Goal: Browse casually

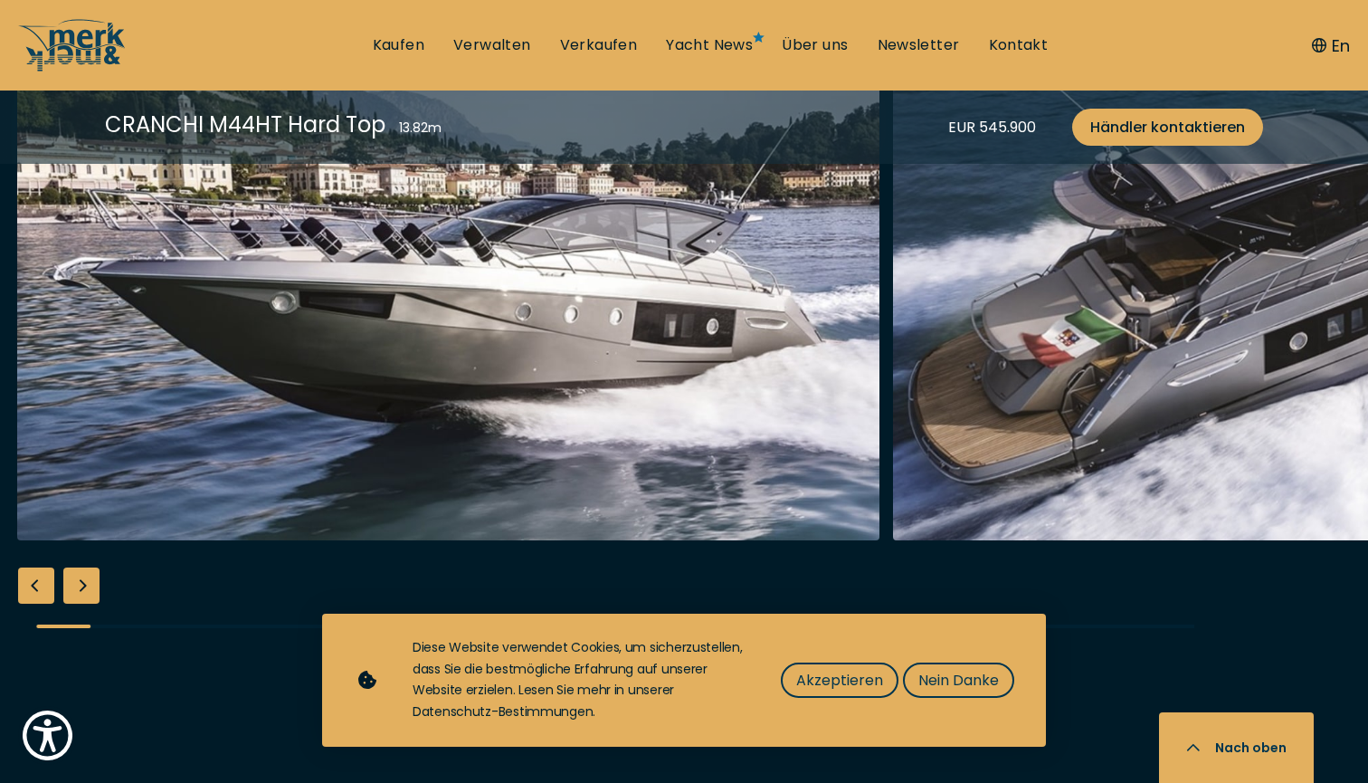
scroll to position [2395, 0]
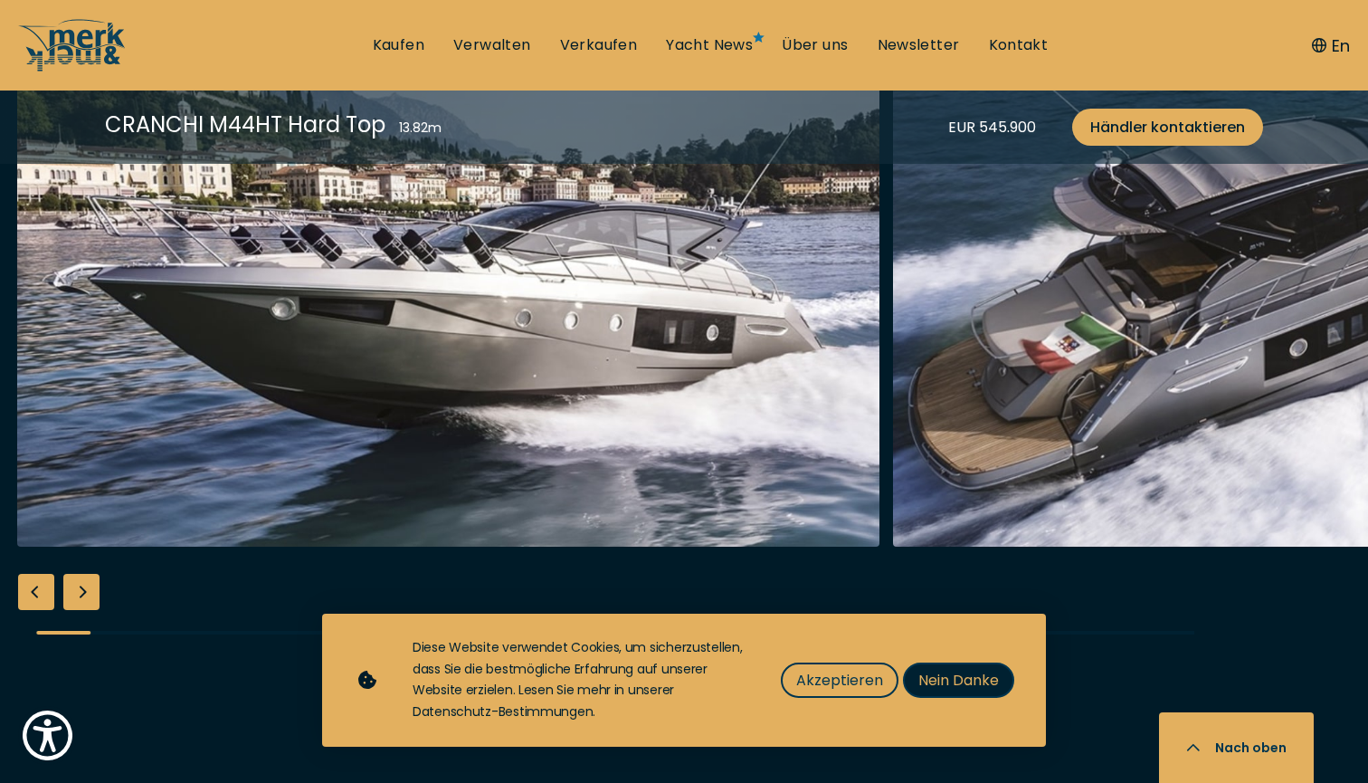
click at [973, 684] on span "Nein Danke" at bounding box center [958, 680] width 81 height 23
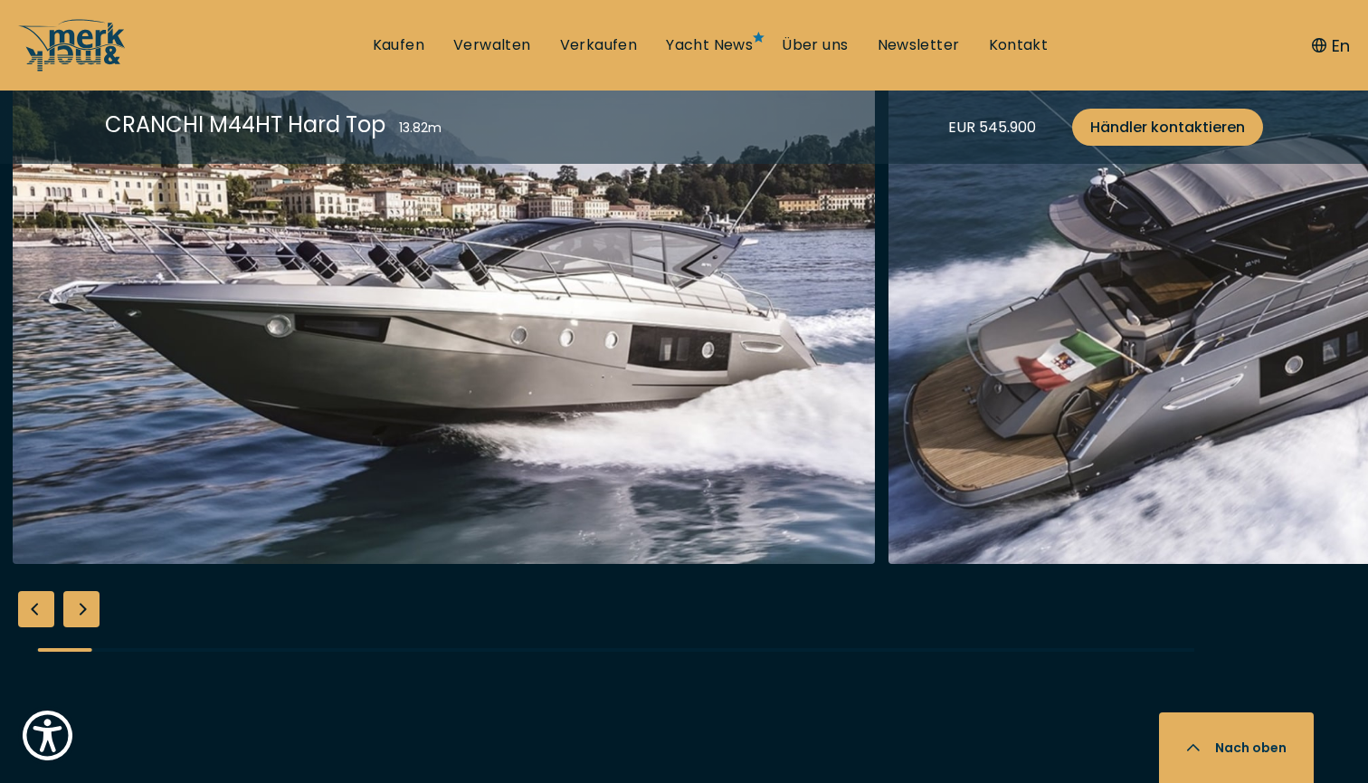
scroll to position [2380, 0]
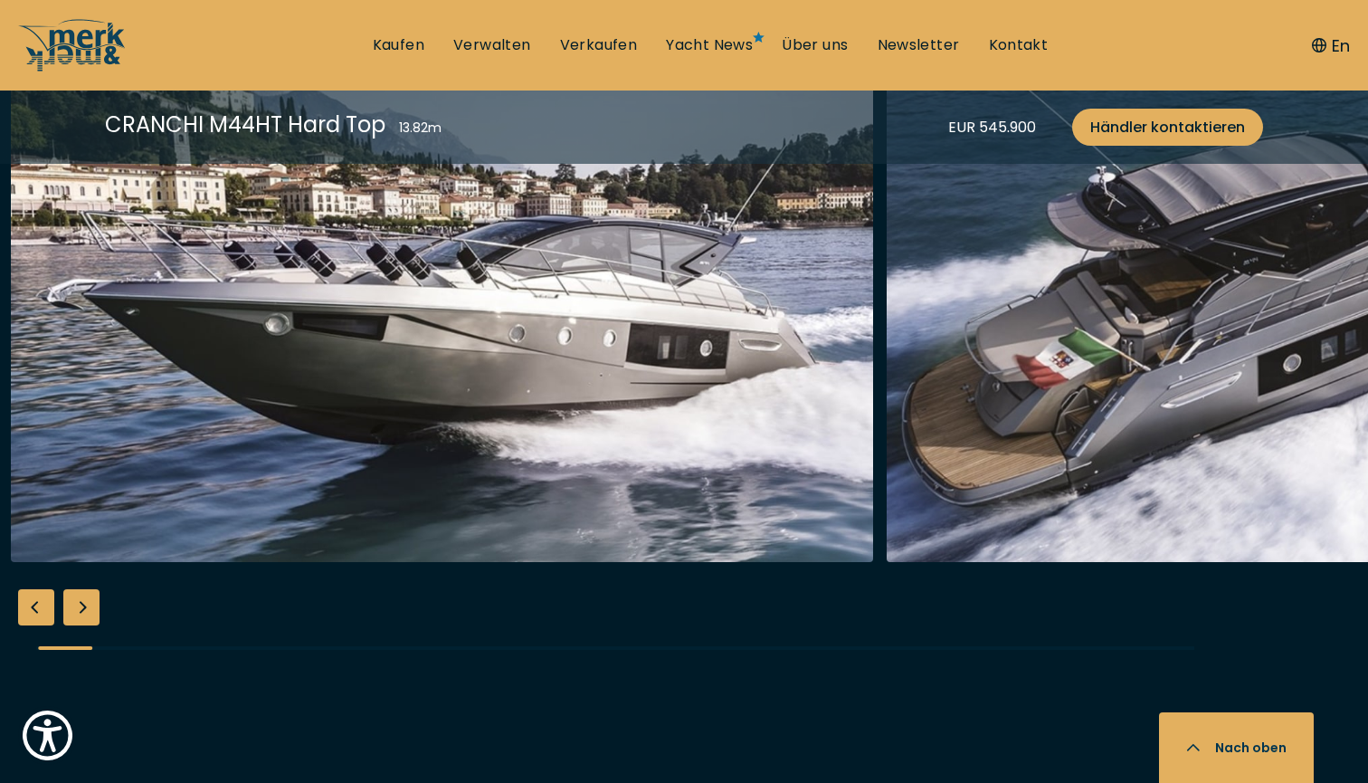
click at [81, 589] on div "Next slide" at bounding box center [81, 607] width 36 height 36
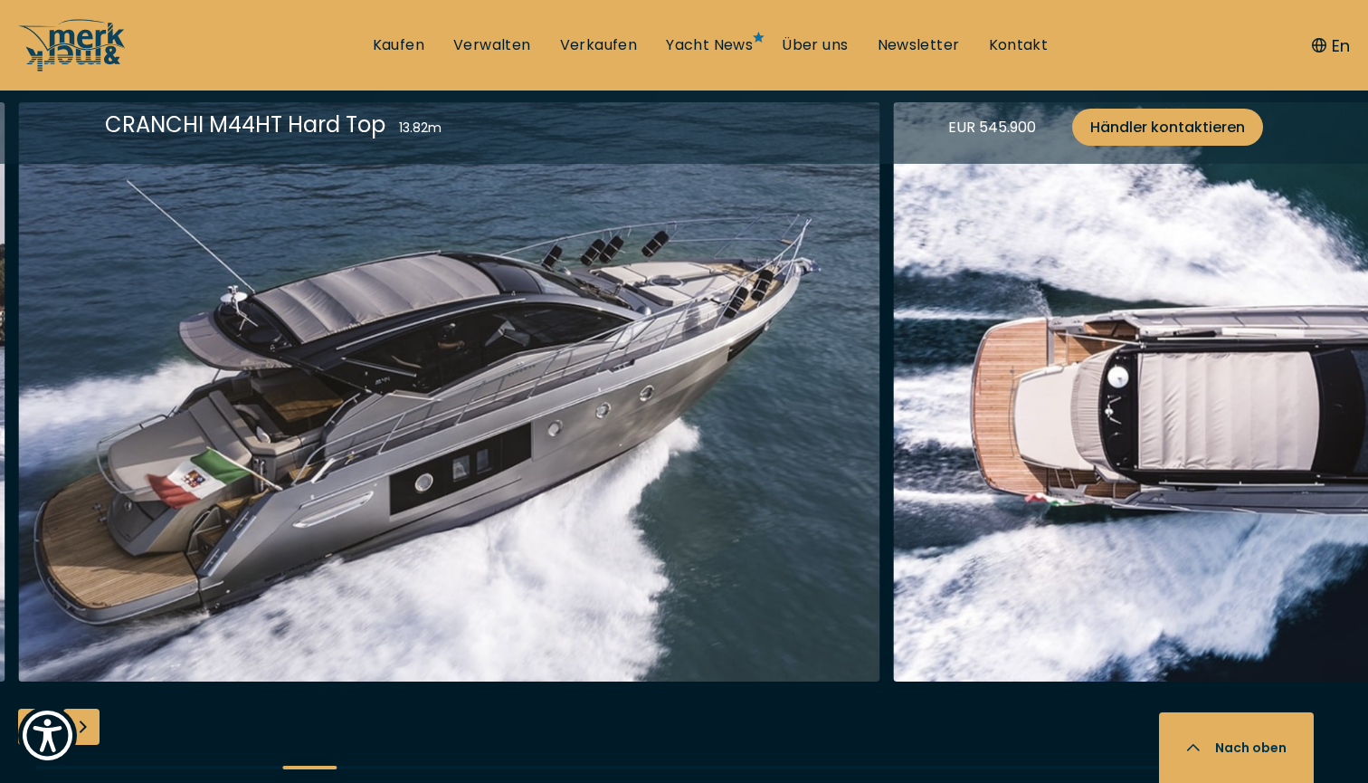
scroll to position [2263, 0]
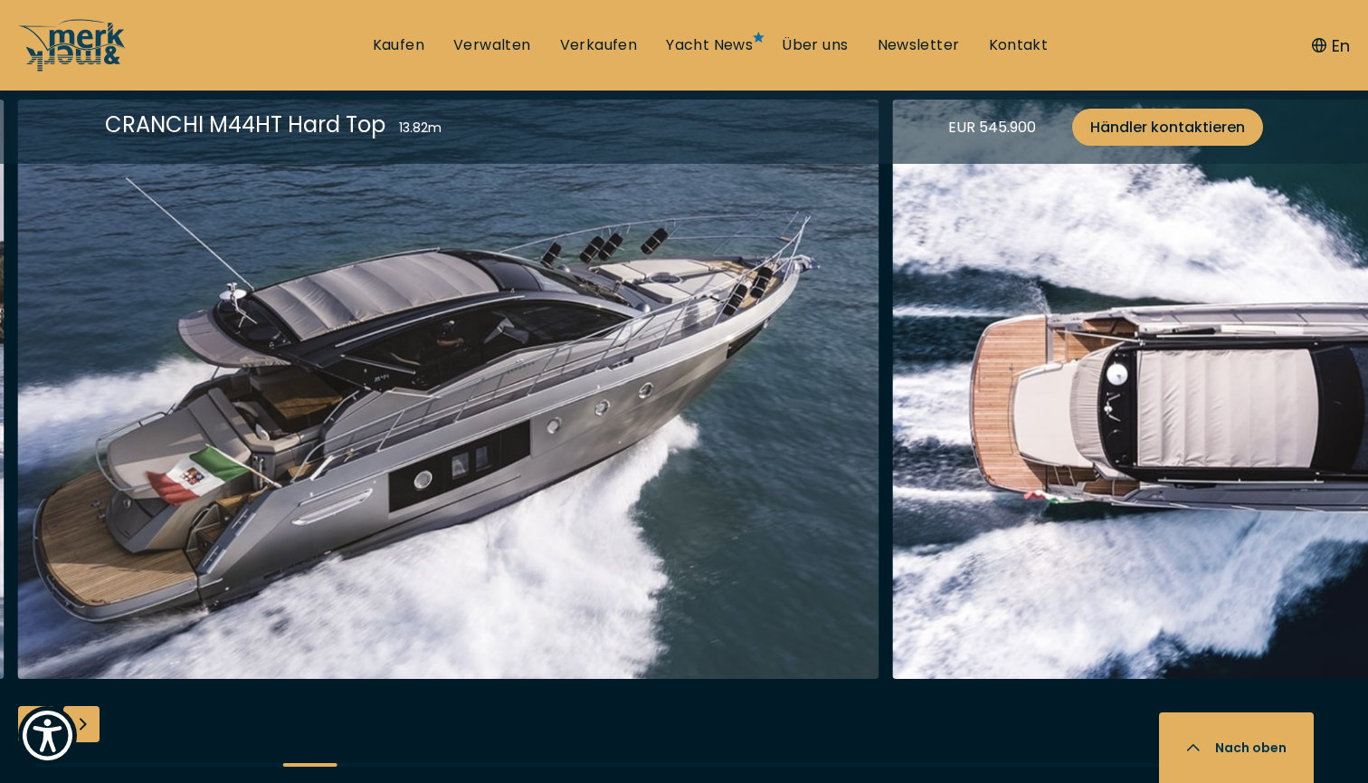
click at [81, 706] on div "Next slide" at bounding box center [81, 724] width 36 height 36
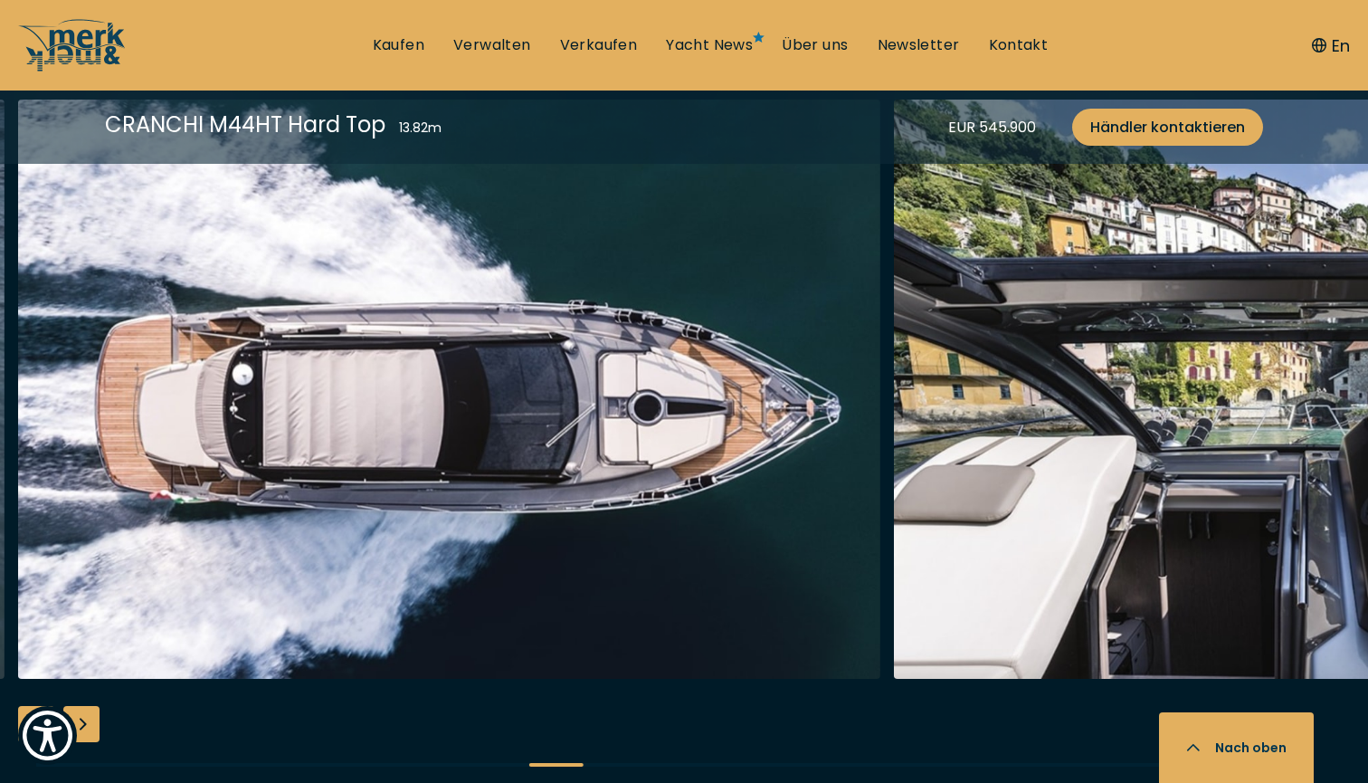
click at [81, 706] on div "Next slide" at bounding box center [81, 724] width 36 height 36
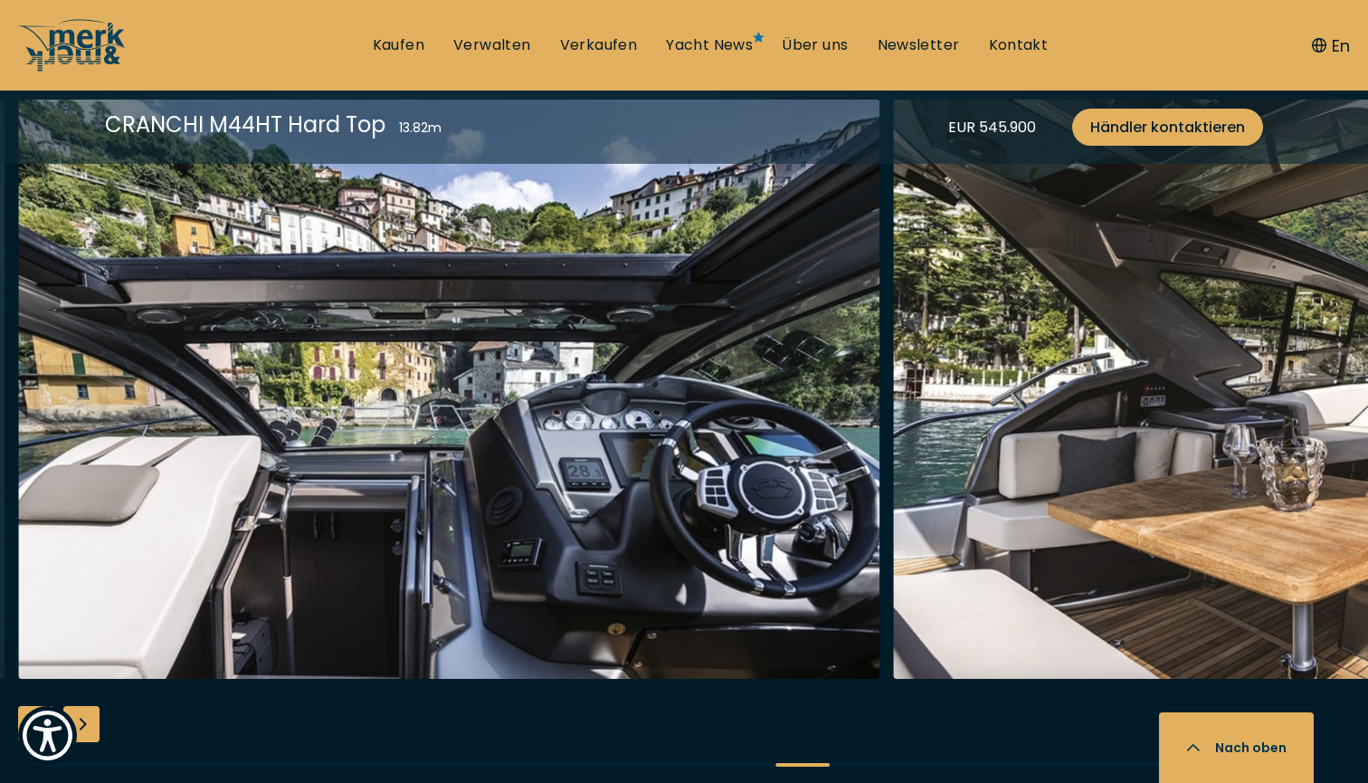
click at [81, 706] on div "Next slide" at bounding box center [81, 724] width 36 height 36
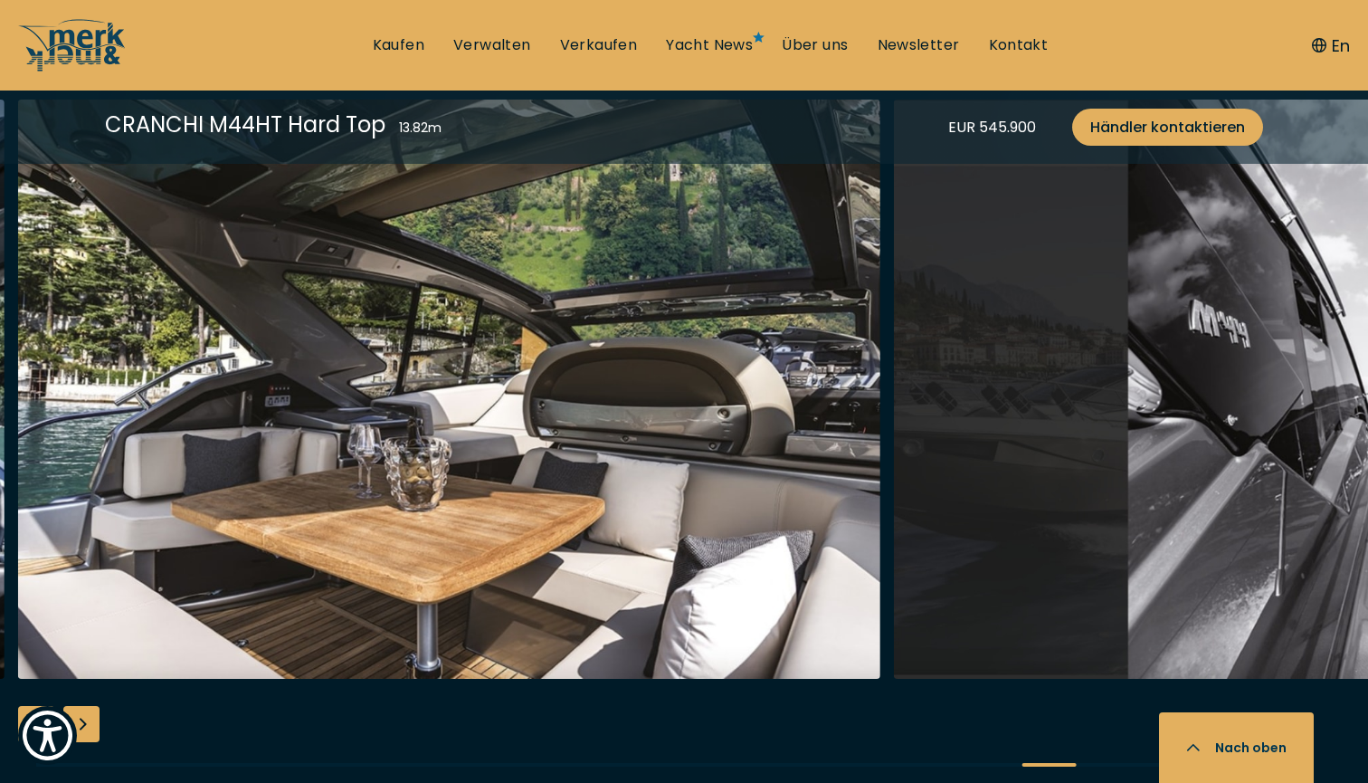
click at [81, 706] on div "Next slide" at bounding box center [81, 724] width 36 height 36
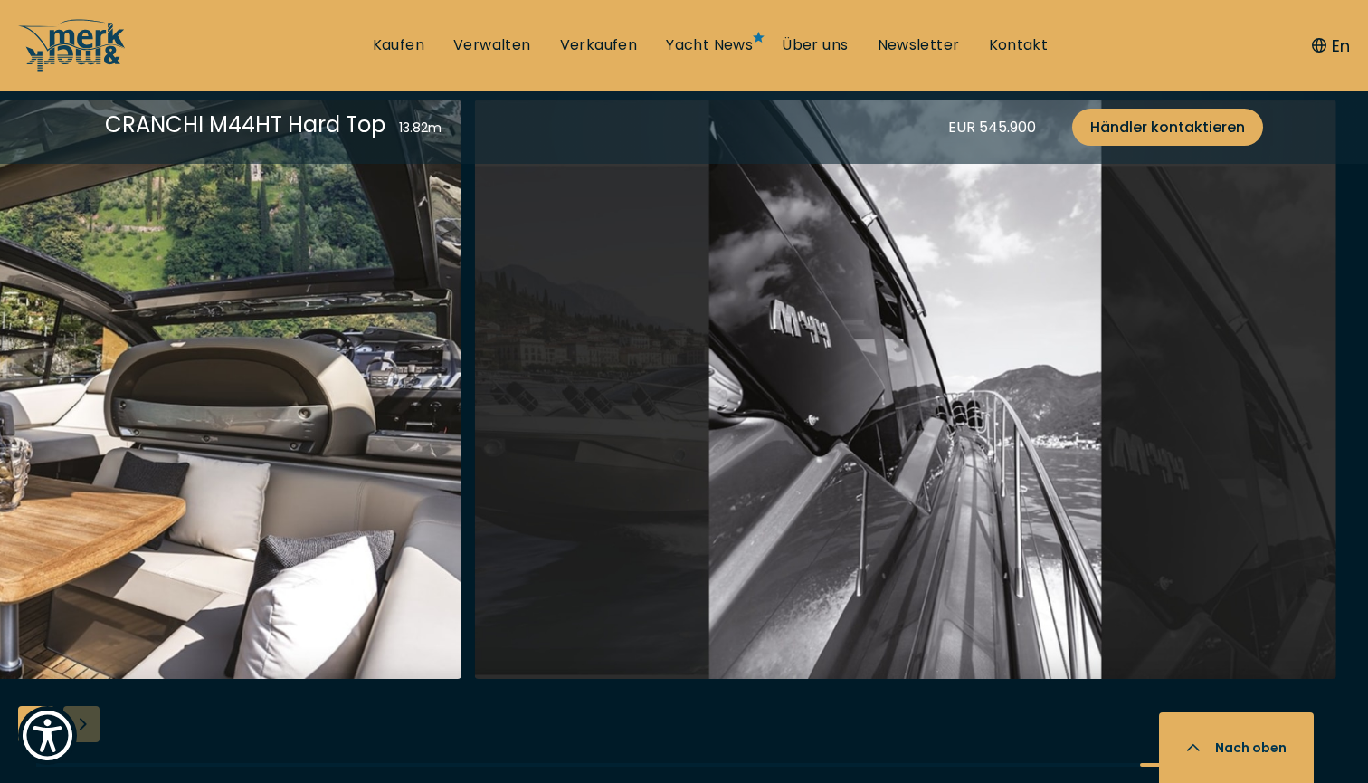
click at [81, 690] on div at bounding box center [684, 448] width 1368 height 697
click at [58, 694] on div at bounding box center [684, 448] width 1368 height 697
click at [48, 706] on div "Previous slide" at bounding box center [36, 724] width 36 height 36
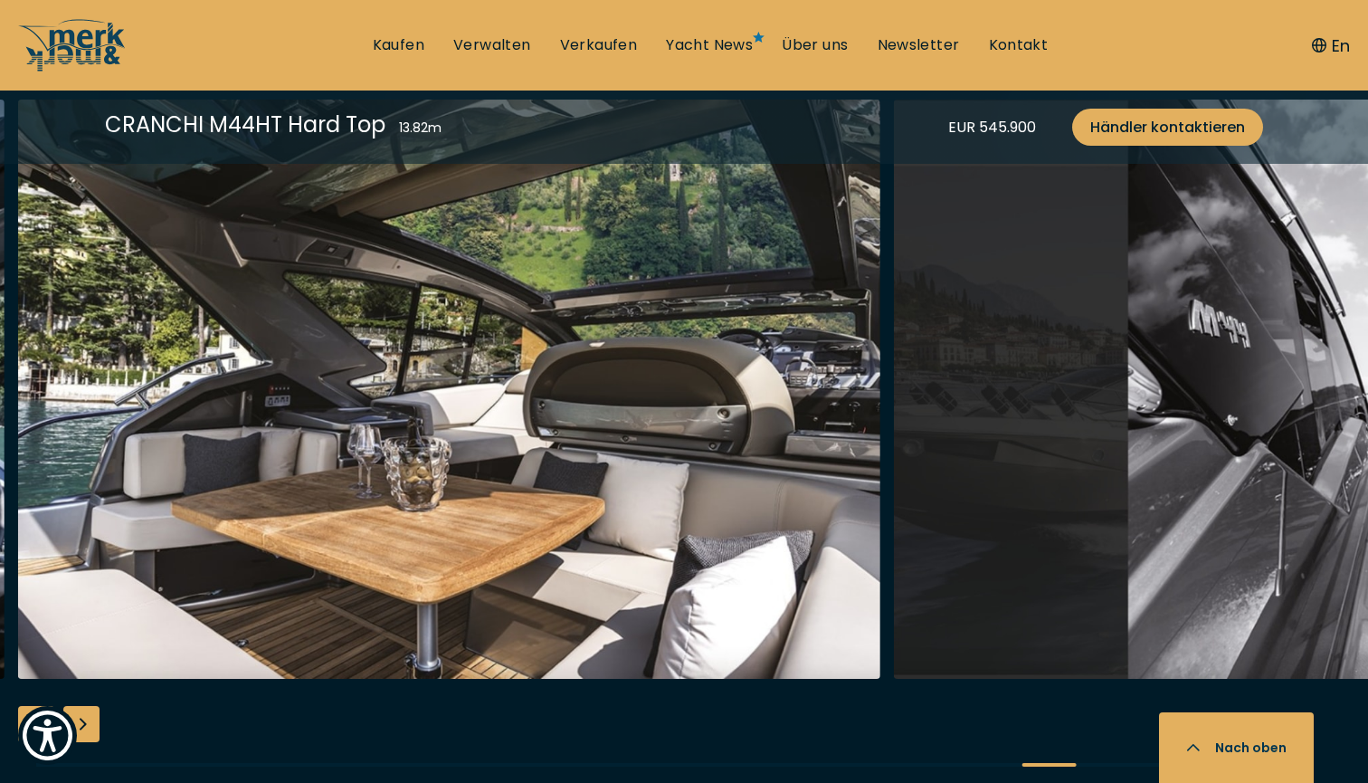
click at [48, 706] on div "Previous slide" at bounding box center [36, 724] width 36 height 36
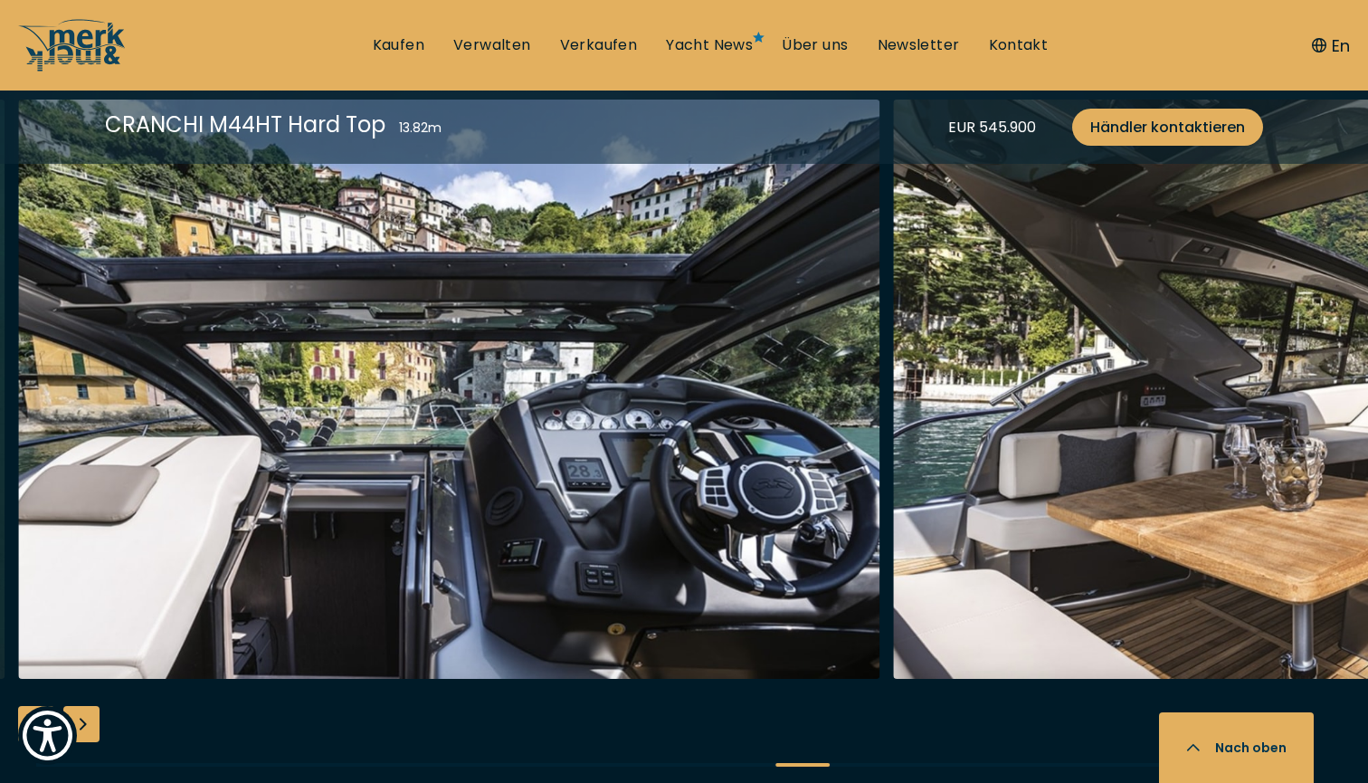
click at [48, 706] on div "Previous slide" at bounding box center [36, 724] width 36 height 36
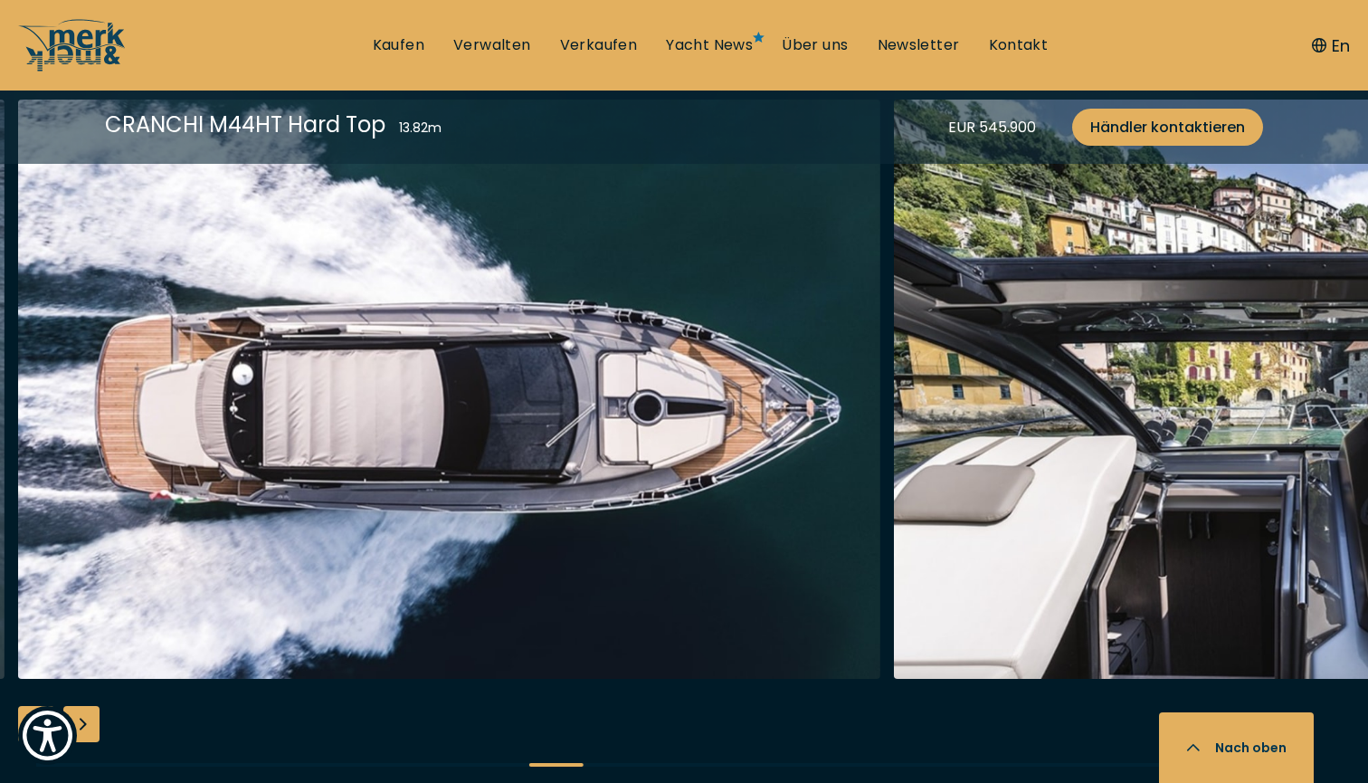
click at [48, 706] on div "Previous slide" at bounding box center [36, 724] width 36 height 36
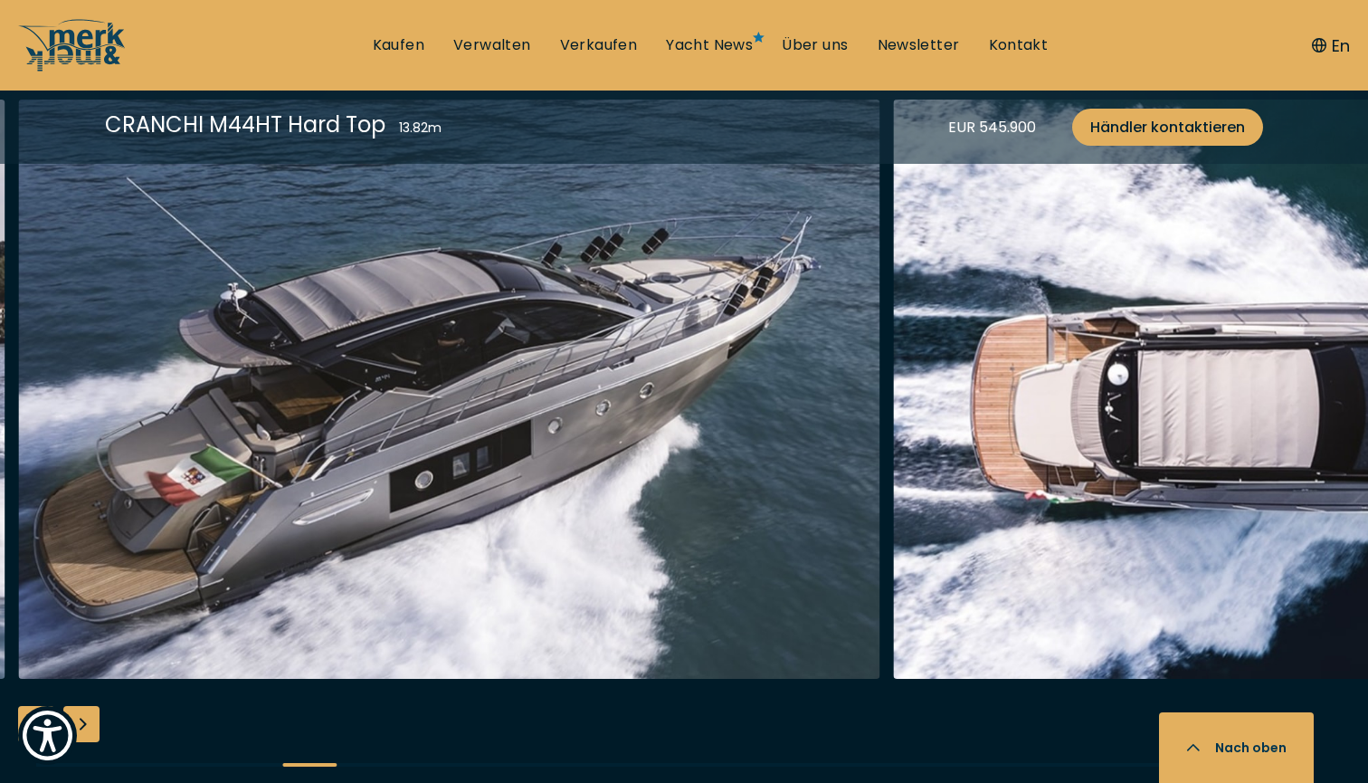
click at [39, 706] on div "Previous slide" at bounding box center [36, 724] width 36 height 36
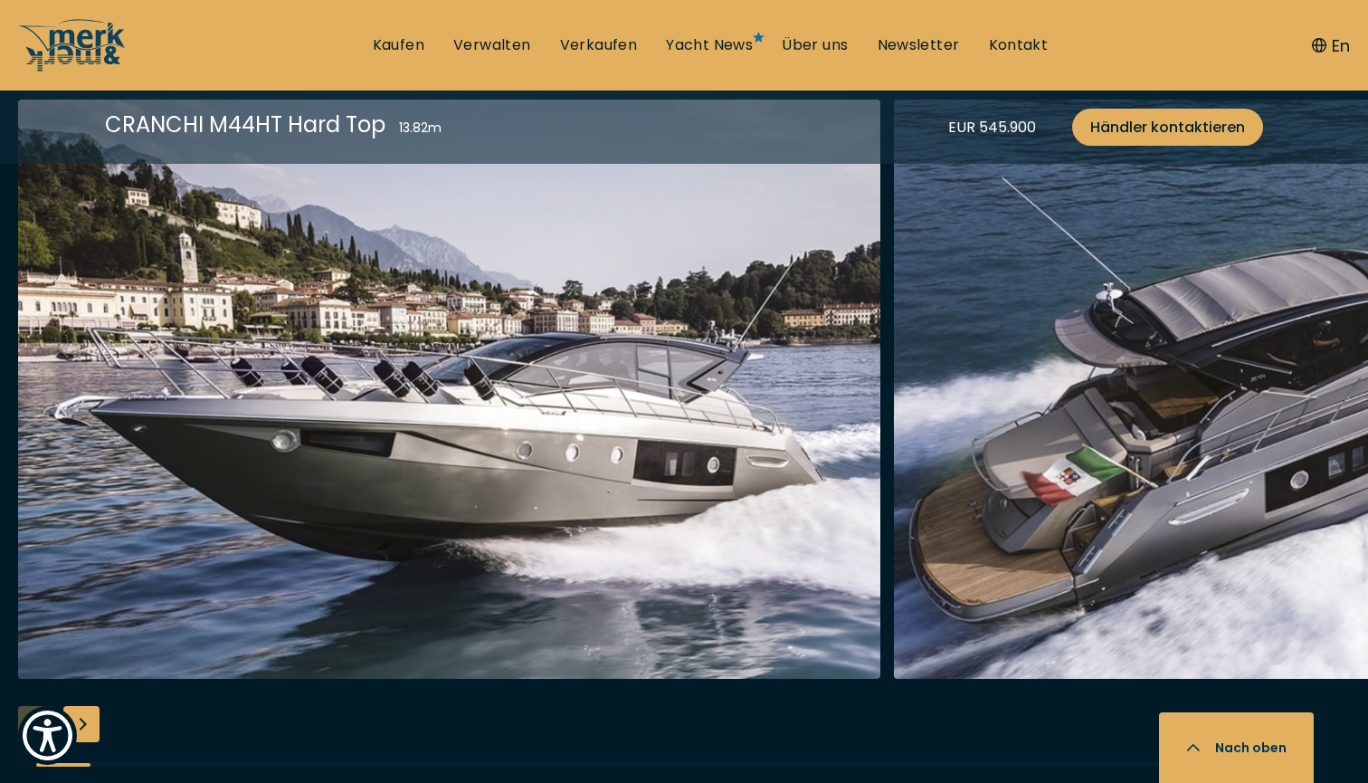
click at [76, 706] on div "Next slide" at bounding box center [81, 724] width 36 height 36
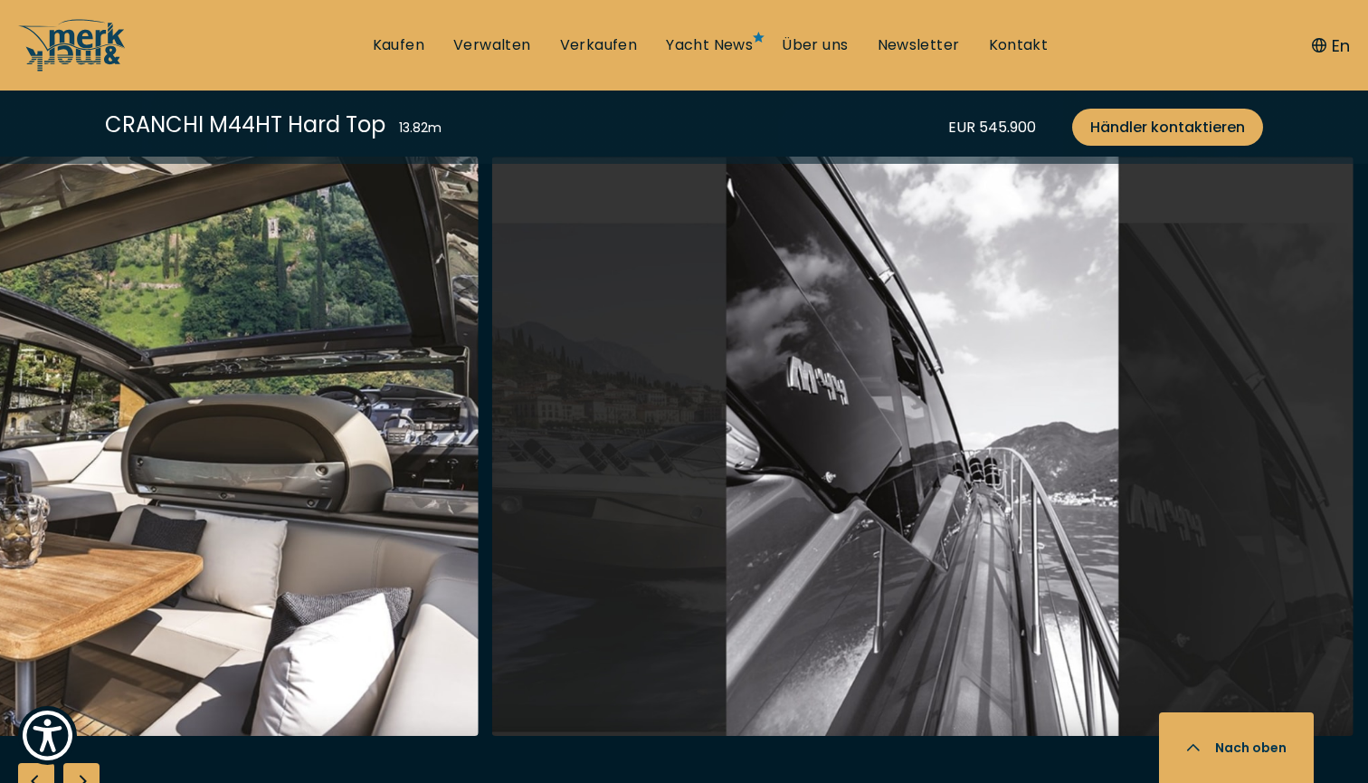
scroll to position [2211, 0]
